Goal: Information Seeking & Learning: Learn about a topic

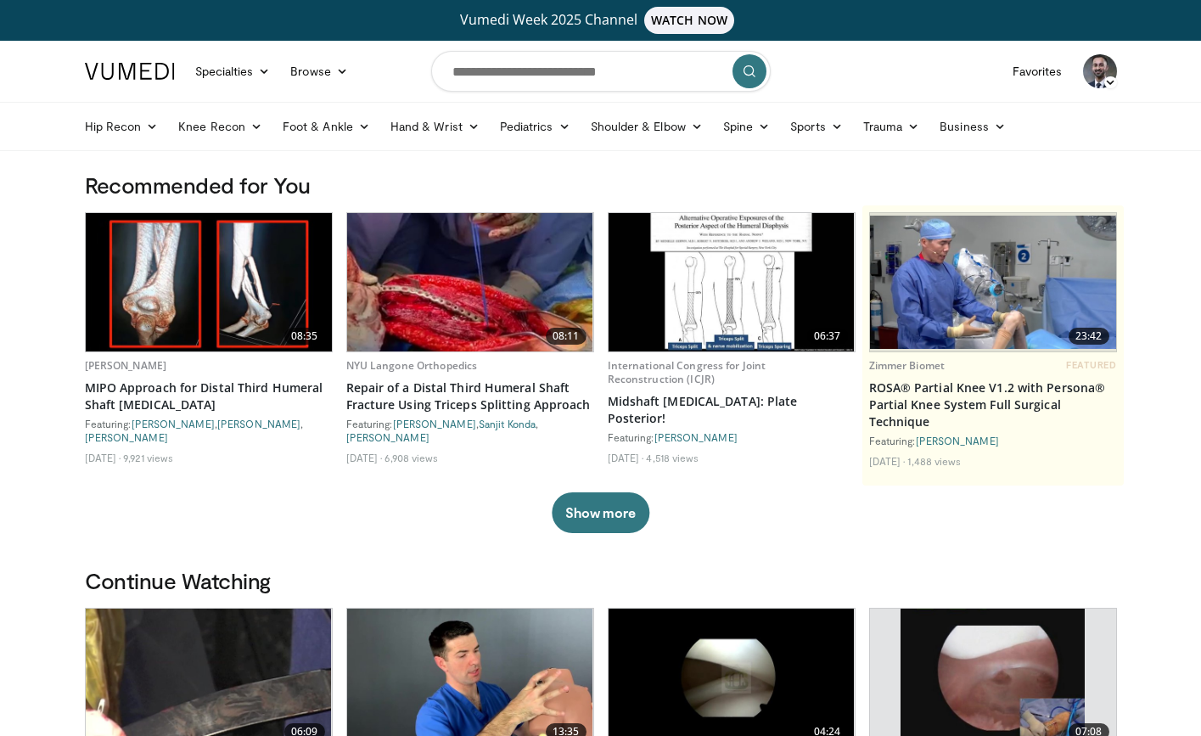
click at [575, 93] on form at bounding box center [601, 71] width 340 height 61
click at [569, 82] on input "Search topics, interventions" at bounding box center [601, 71] width 340 height 41
type input "**********"
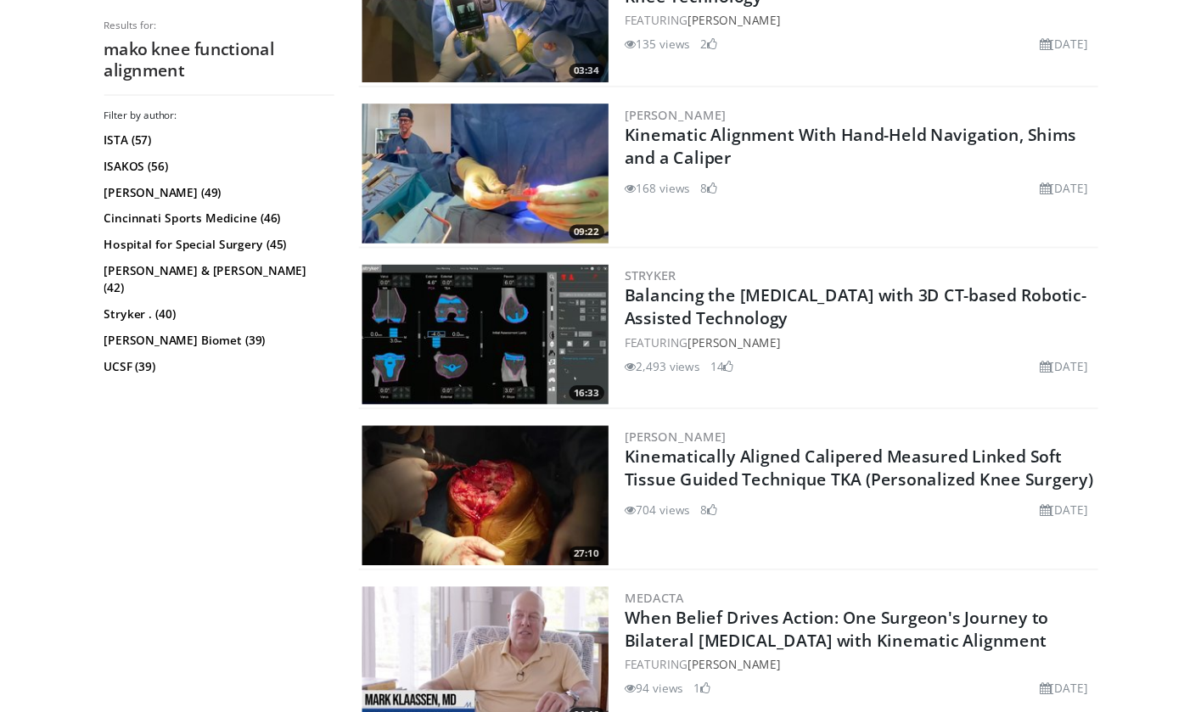
scroll to position [1118, 0]
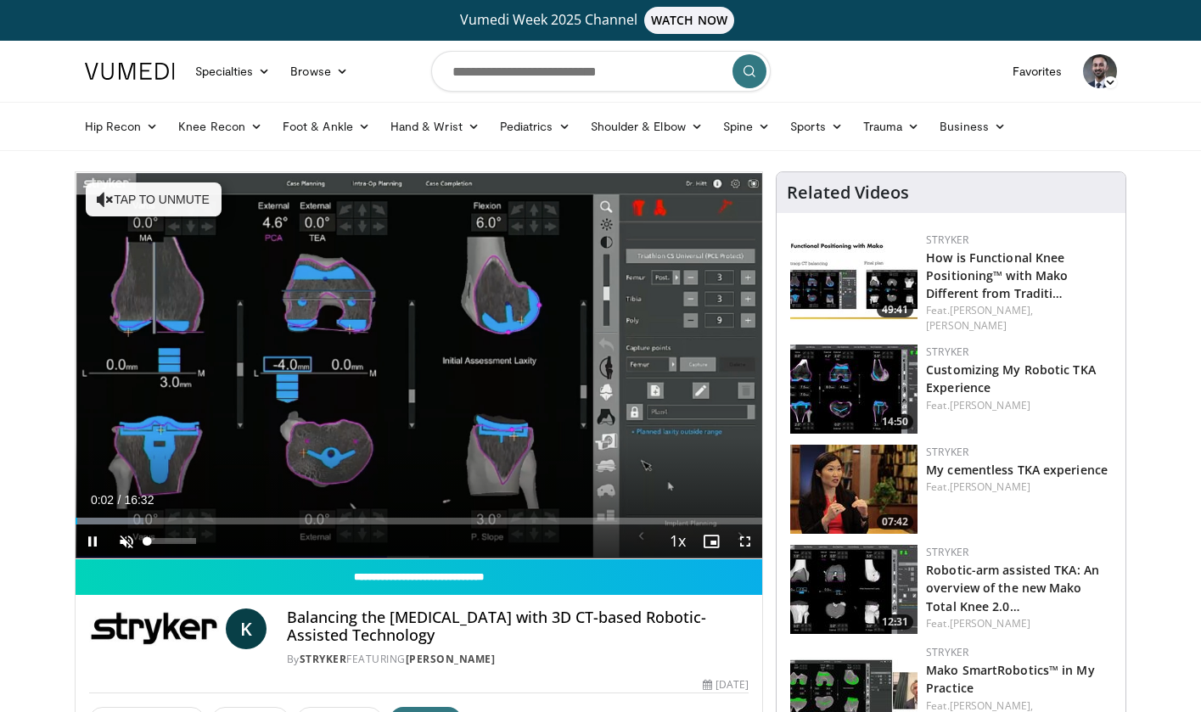
click at [115, 542] on span "Video Player" at bounding box center [127, 542] width 34 height 34
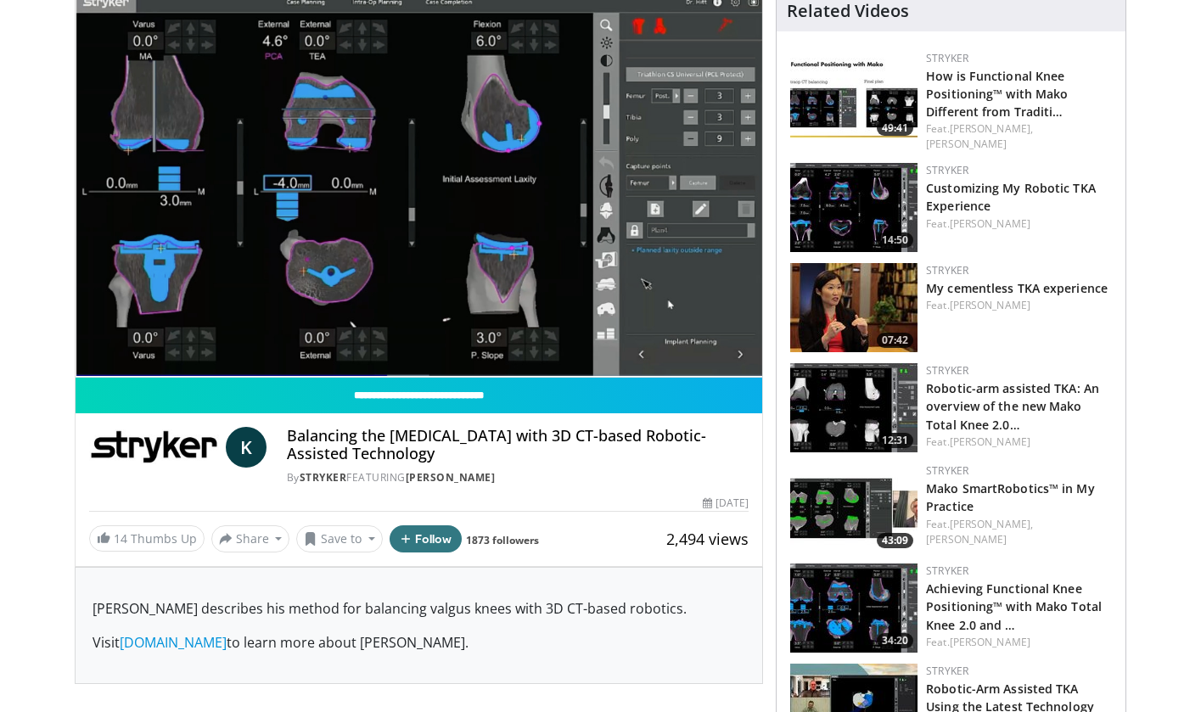
scroll to position [183, 0]
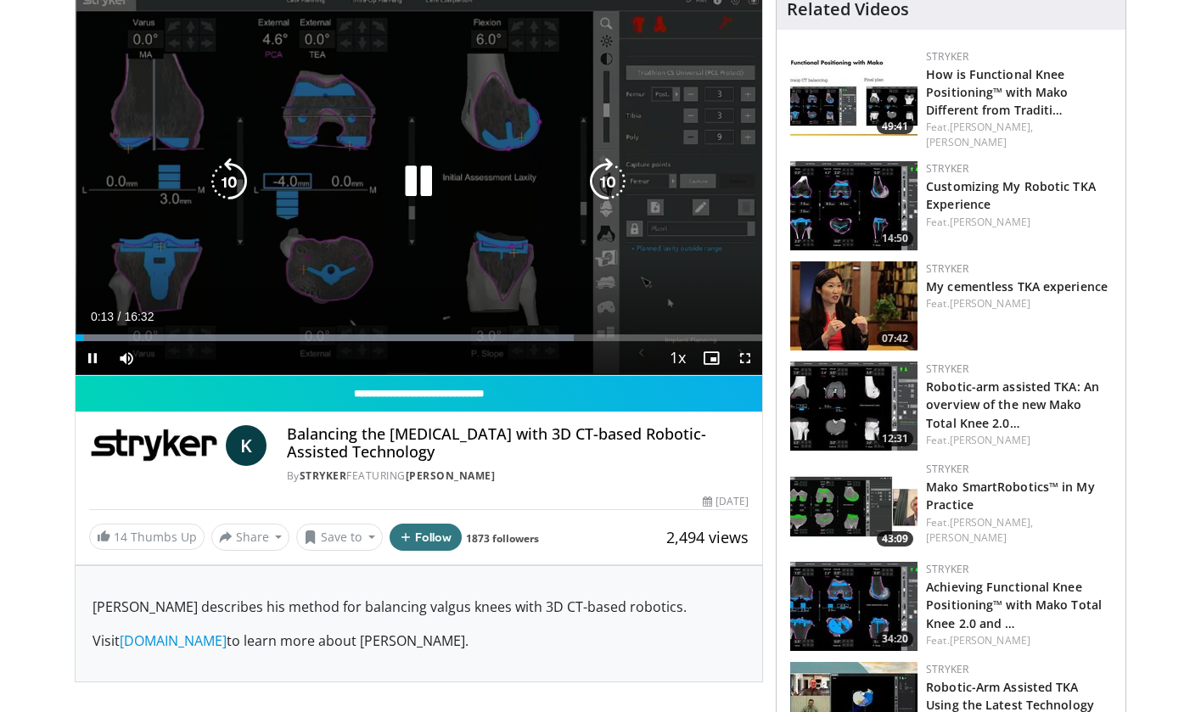
click at [416, 182] on icon "Video Player" at bounding box center [419, 182] width 48 height 48
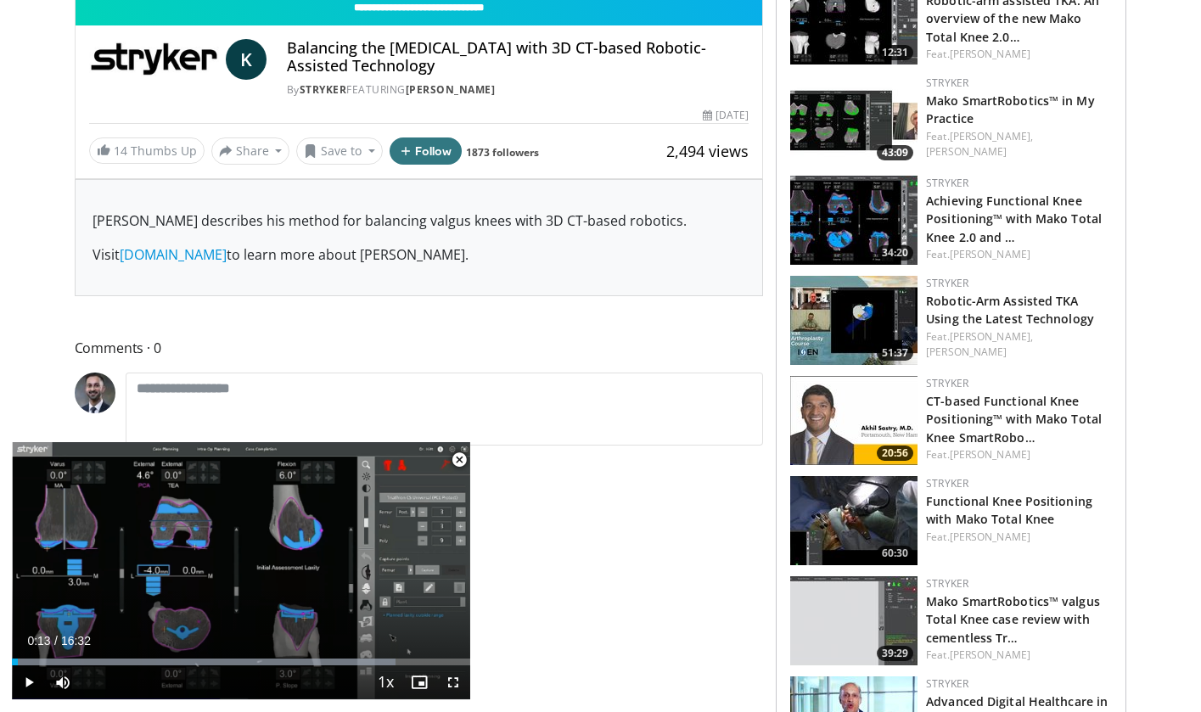
scroll to position [569, 0]
